Goal: Task Accomplishment & Management: Use online tool/utility

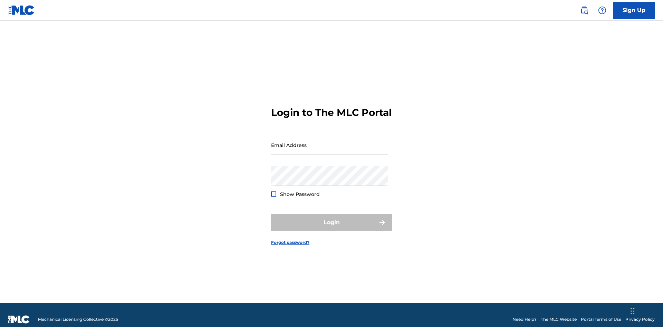
scroll to position [9, 0]
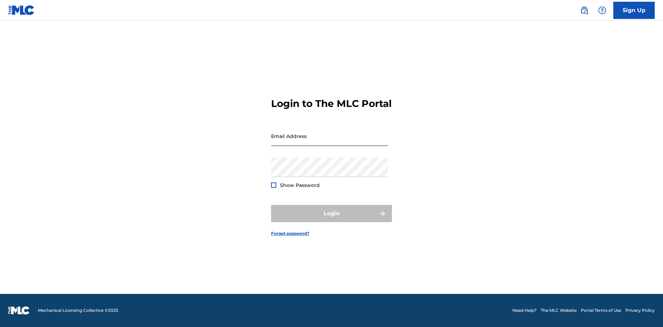
click at [329, 142] on input "Email Address" at bounding box center [329, 136] width 117 height 20
type input "[PERSON_NAME][EMAIL_ADDRESS][PERSON_NAME][DOMAIN_NAME]"
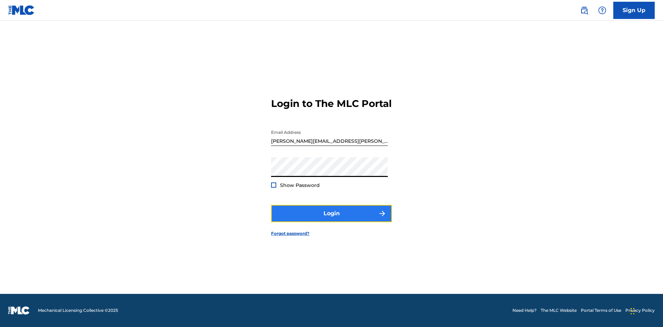
click at [331, 220] on button "Login" at bounding box center [331, 213] width 121 height 17
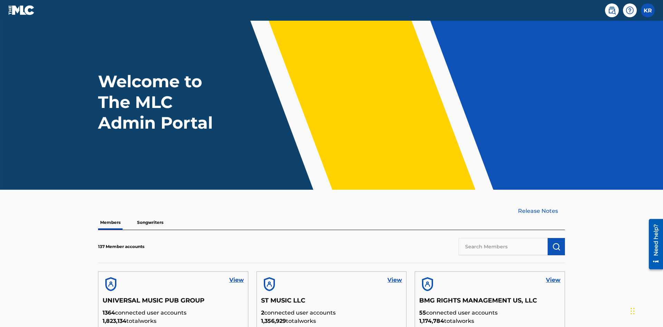
click at [503, 238] on input "text" at bounding box center [503, 246] width 89 height 17
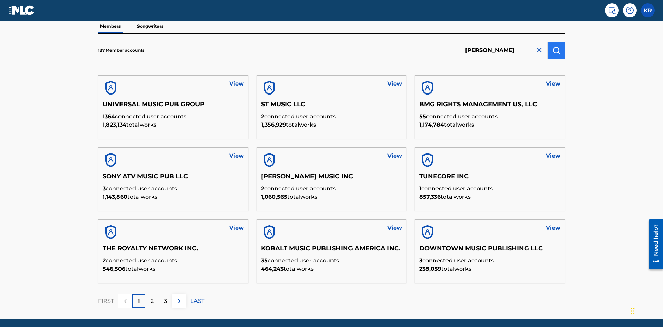
type input "[PERSON_NAME]"
click at [556, 46] on img "submit" at bounding box center [556, 50] width 8 height 8
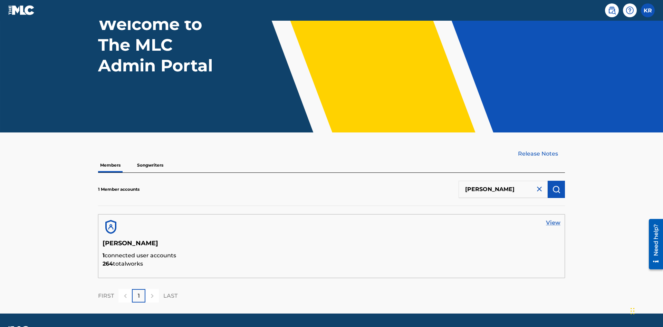
click at [553, 219] on link "View" at bounding box center [553, 223] width 15 height 8
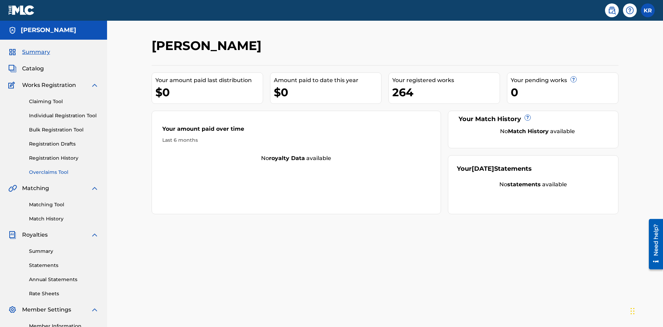
click at [64, 169] on link "Overclaims Tool" at bounding box center [64, 172] width 70 height 7
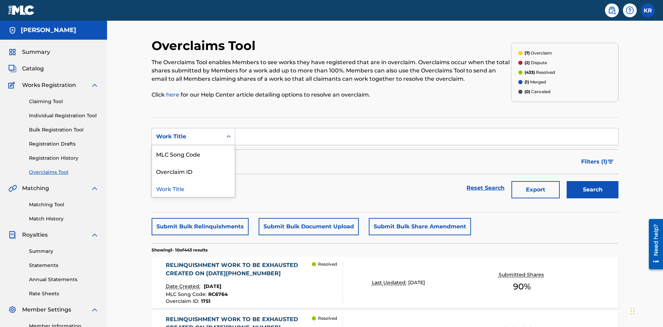
click at [193, 163] on div "Overclaim ID" at bounding box center [193, 171] width 83 height 17
